Goal: Find contact information: Find contact information

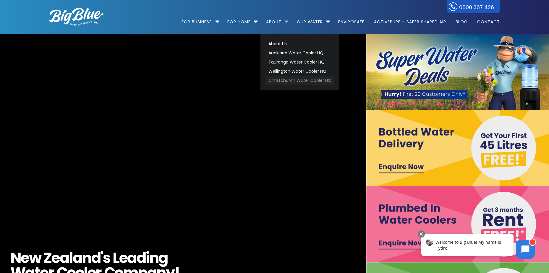
click at [275, 80] on link "Christchurch Water Cooler HQ" at bounding box center [300, 80] width 68 height 9
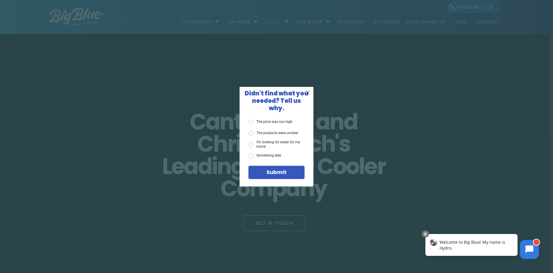
click at [413, 132] on div "X Didn't find what you needed? Tell us why. The price was too high The products…" at bounding box center [276, 136] width 553 height 273
click at [307, 93] on span "X" at bounding box center [307, 92] width 5 height 7
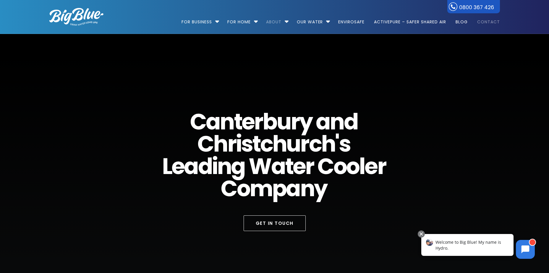
click at [475, 21] on link "Contact" at bounding box center [486, 19] width 27 height 38
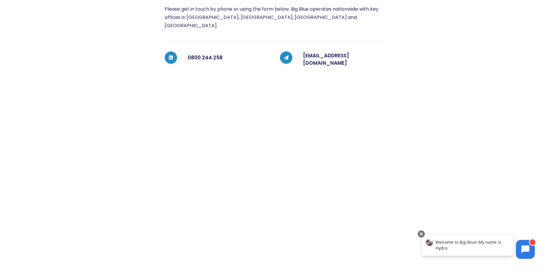
scroll to position [100, 0]
